Goal: Task Accomplishment & Management: Manage account settings

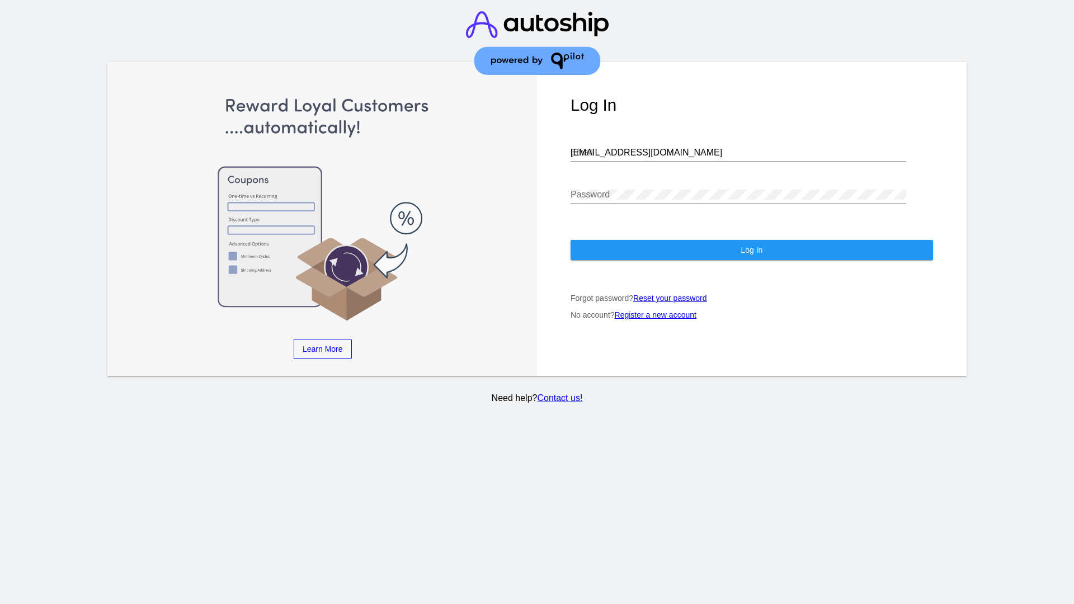
type input "[EMAIL_ADDRESS][DOMAIN_NAME]"
click at [751, 250] on span "Log In" at bounding box center [751, 249] width 22 height 9
